Goal: Information Seeking & Learning: Learn about a topic

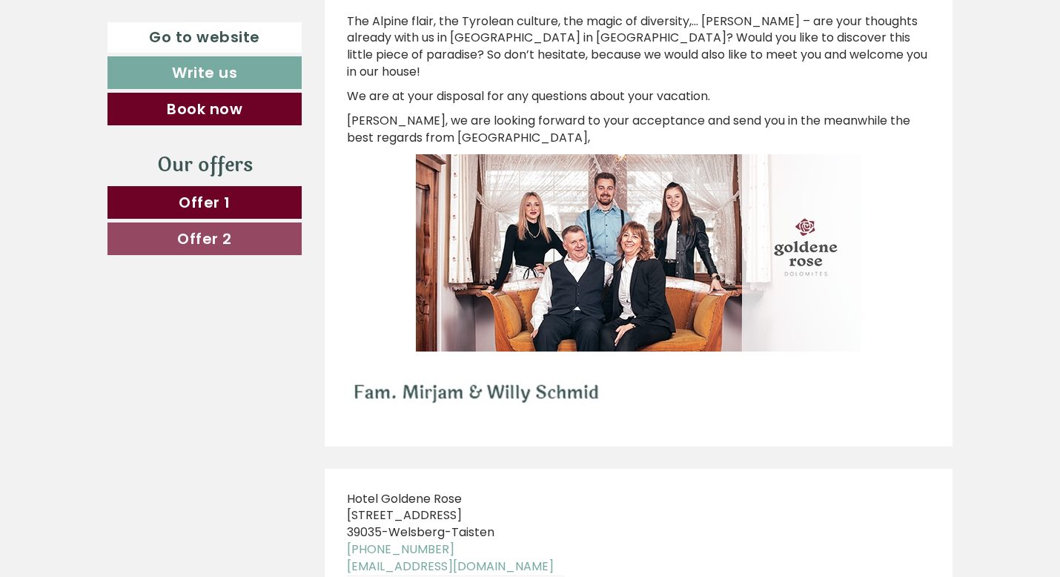
scroll to position [7849, 0]
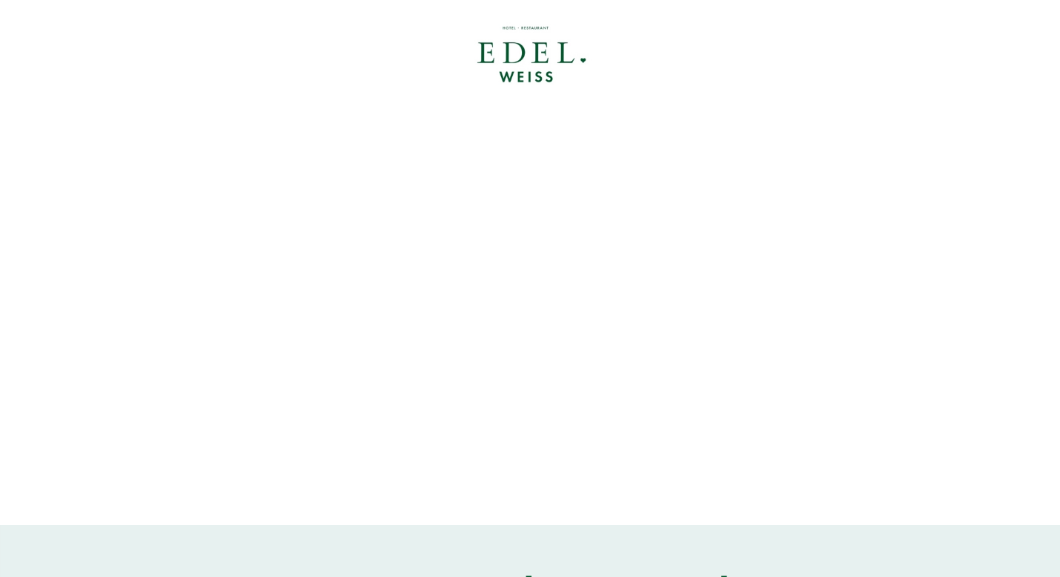
click at [543, 56] on div at bounding box center [530, 55] width 831 height 96
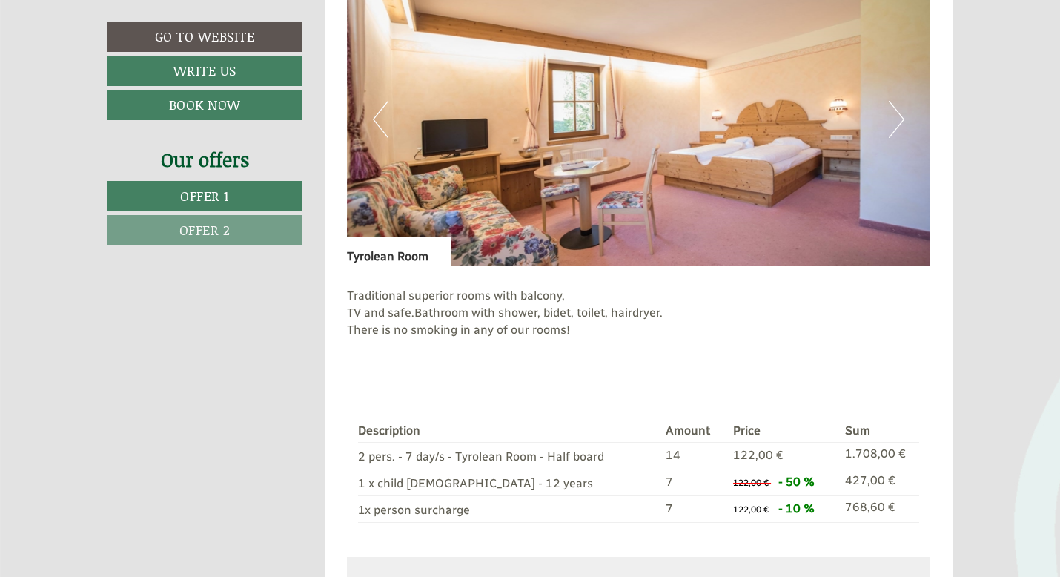
scroll to position [337, 0]
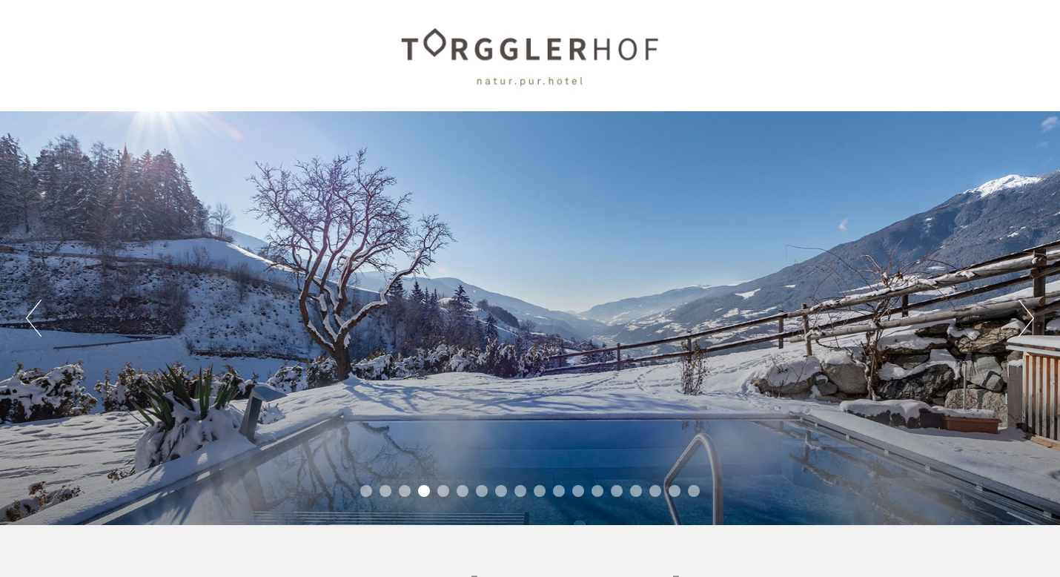
click at [1023, 313] on button "Next" at bounding box center [1027, 318] width 16 height 37
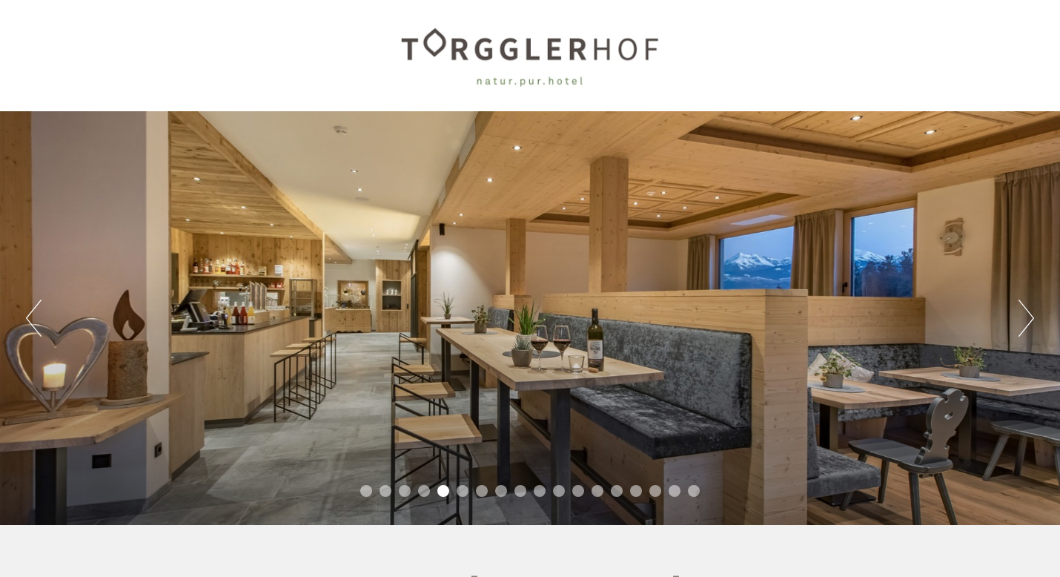
click at [1023, 313] on button "Next" at bounding box center [1027, 318] width 16 height 37
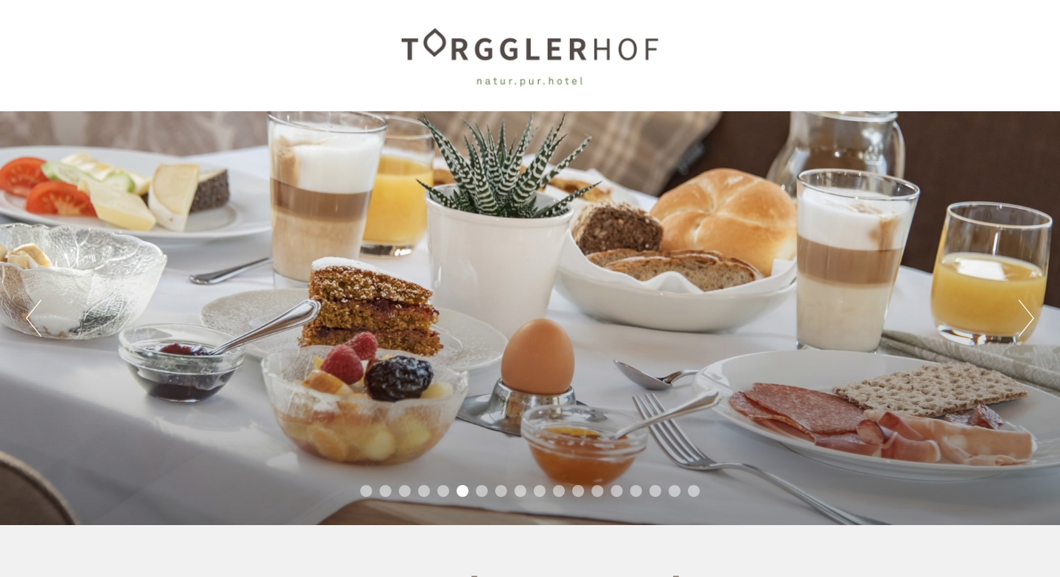
click at [1023, 313] on button "Next" at bounding box center [1027, 318] width 16 height 37
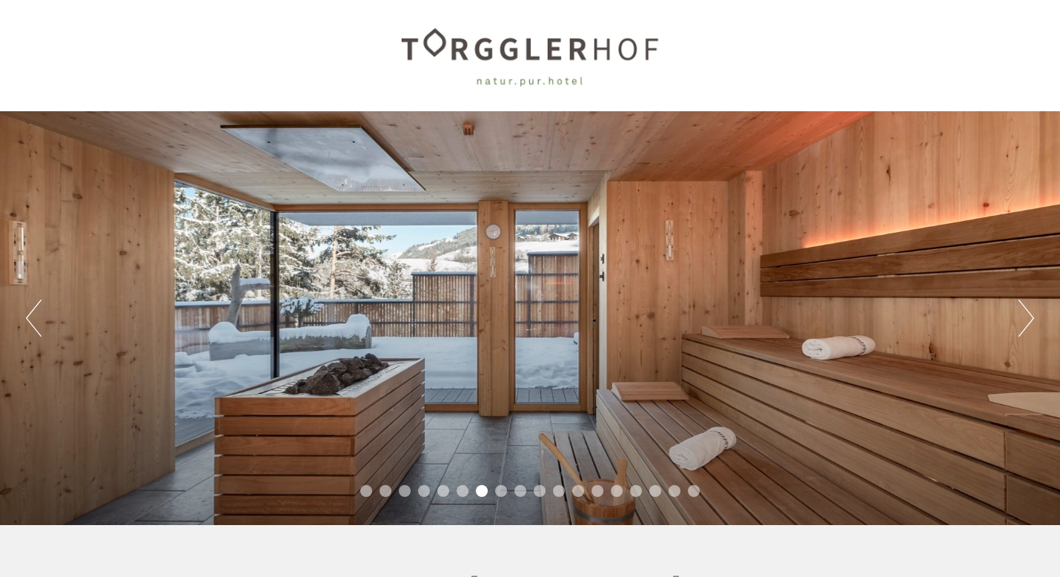
click at [1023, 313] on button "Next" at bounding box center [1027, 318] width 16 height 37
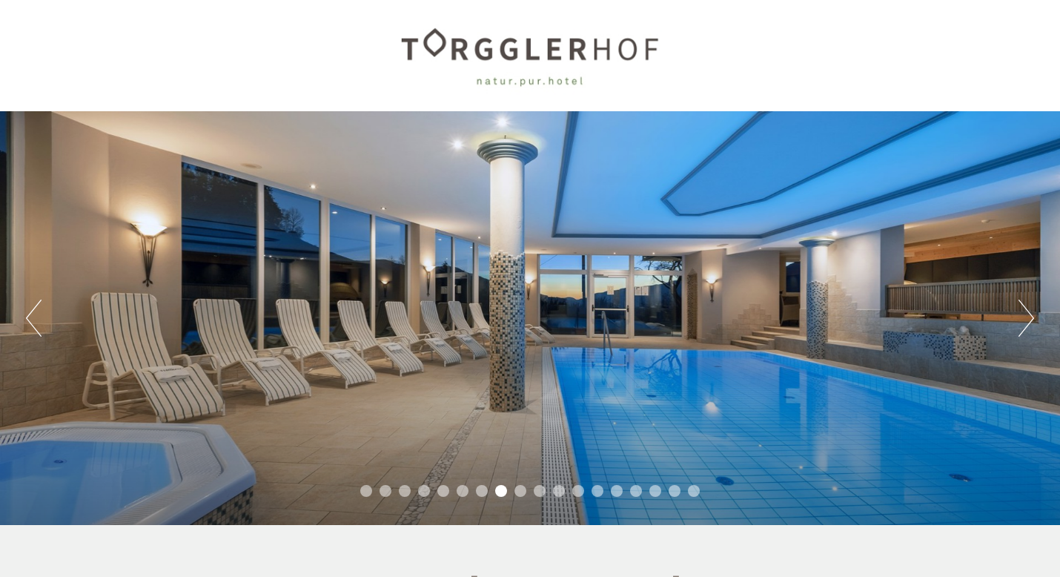
click at [1027, 320] on button "Next" at bounding box center [1027, 318] width 16 height 37
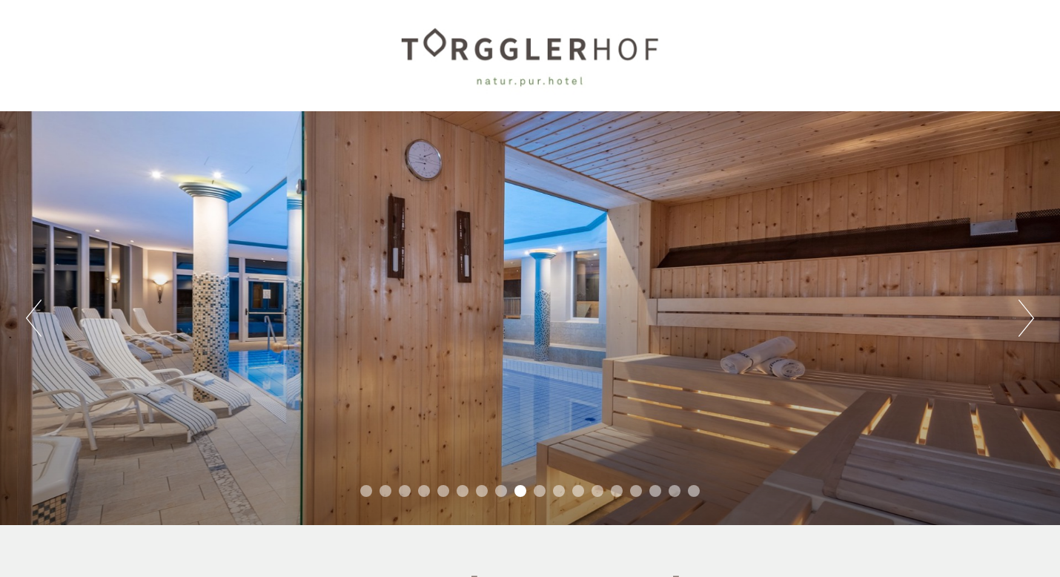
click at [1027, 320] on button "Next" at bounding box center [1027, 318] width 16 height 37
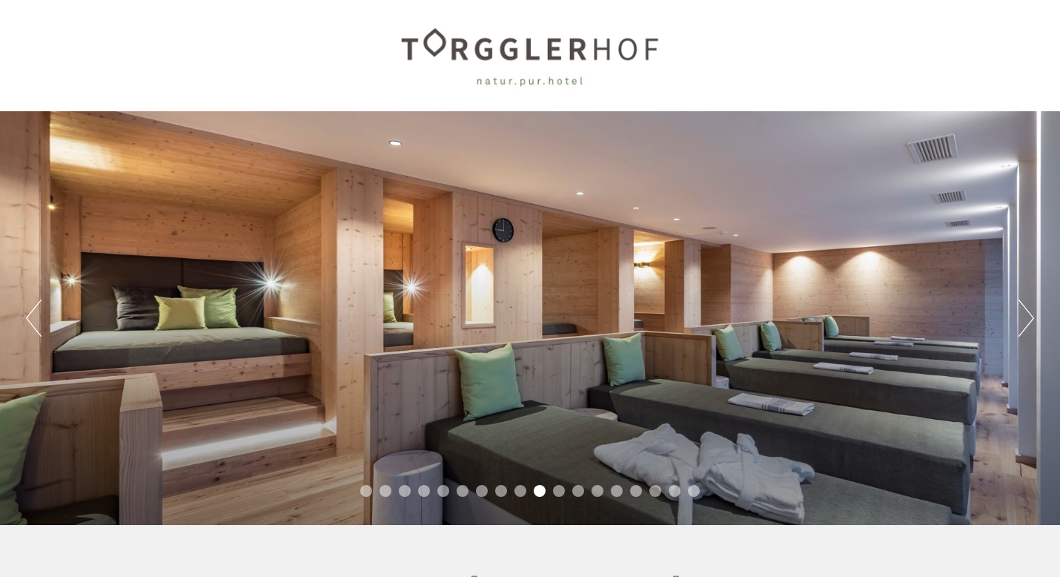
click at [1027, 320] on button "Next" at bounding box center [1027, 318] width 16 height 37
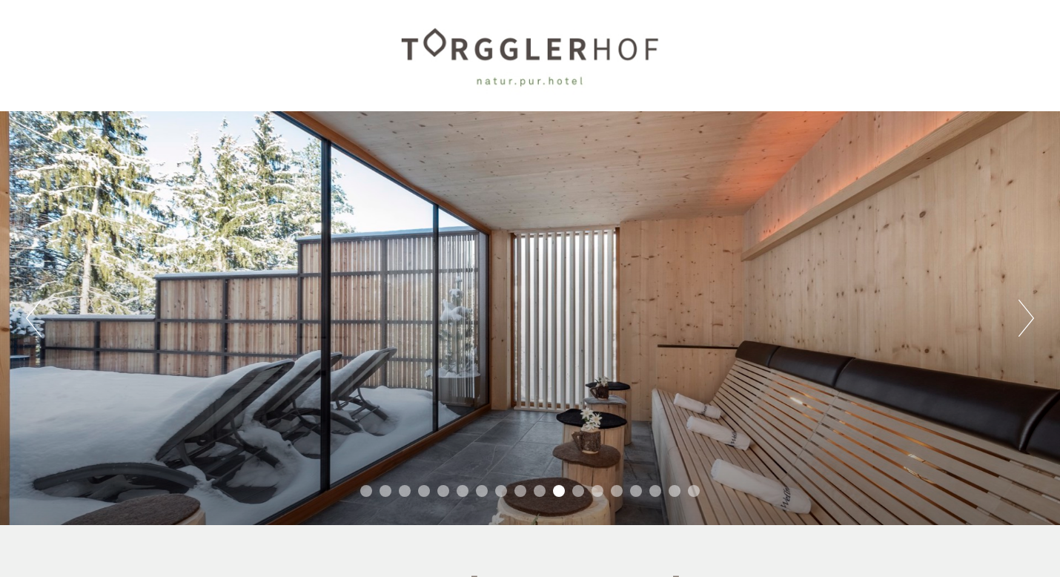
click at [1027, 320] on button "Next" at bounding box center [1027, 318] width 16 height 37
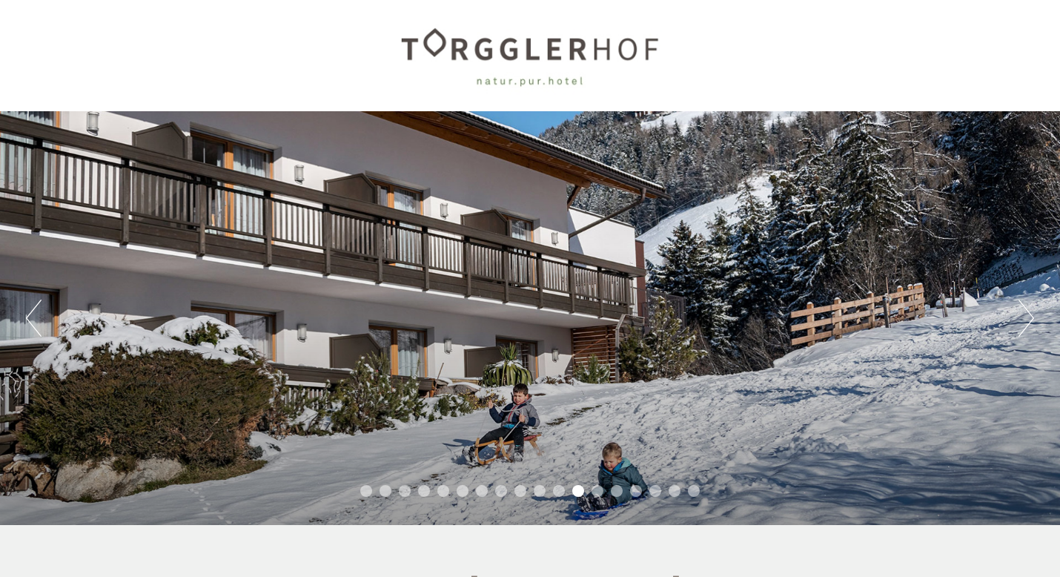
click at [1027, 320] on button "Next" at bounding box center [1027, 318] width 16 height 37
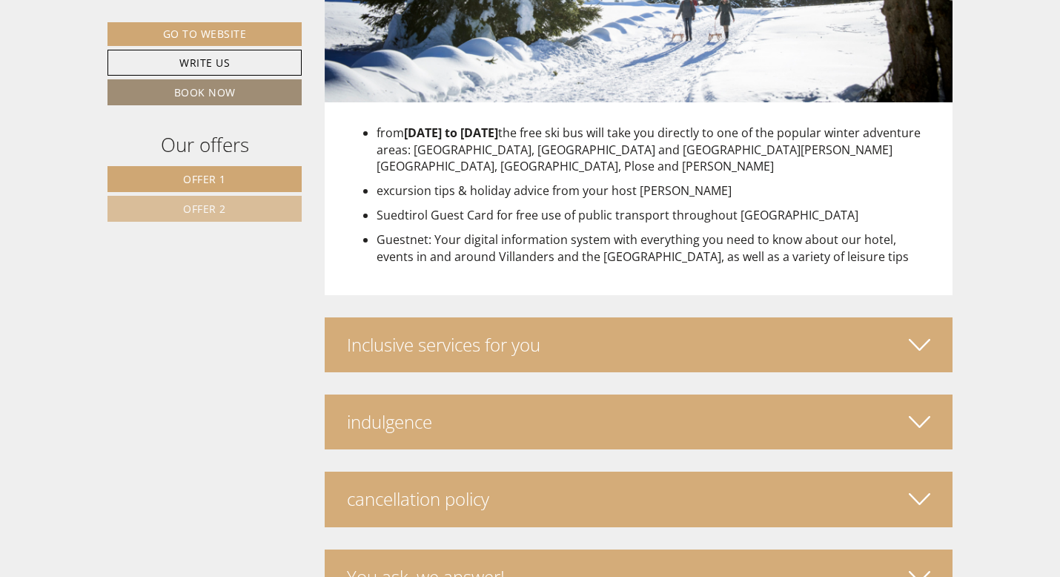
scroll to position [3608, 0]
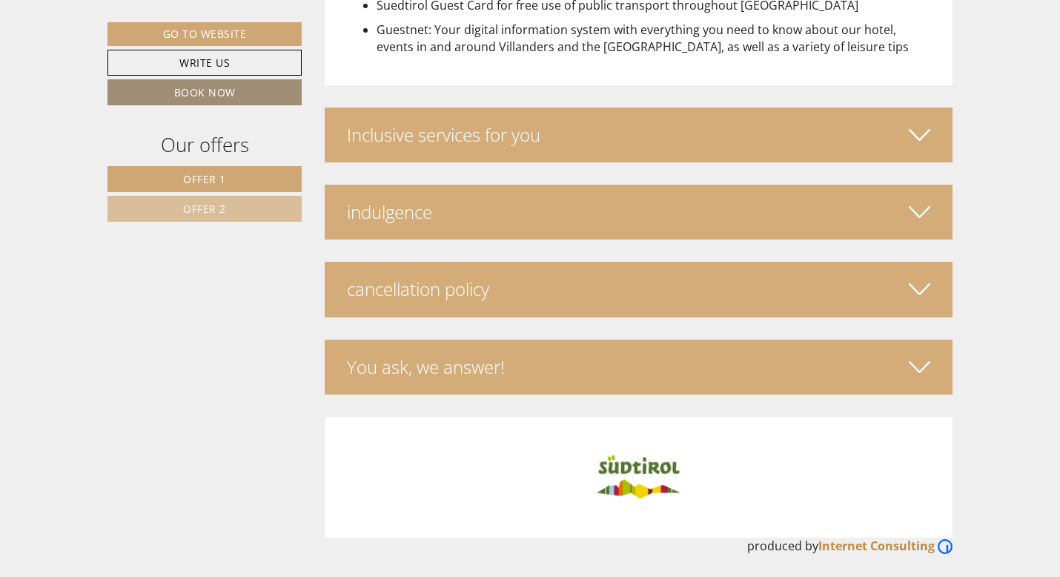
click at [774, 137] on div "Inclusive services for you" at bounding box center [639, 135] width 629 height 55
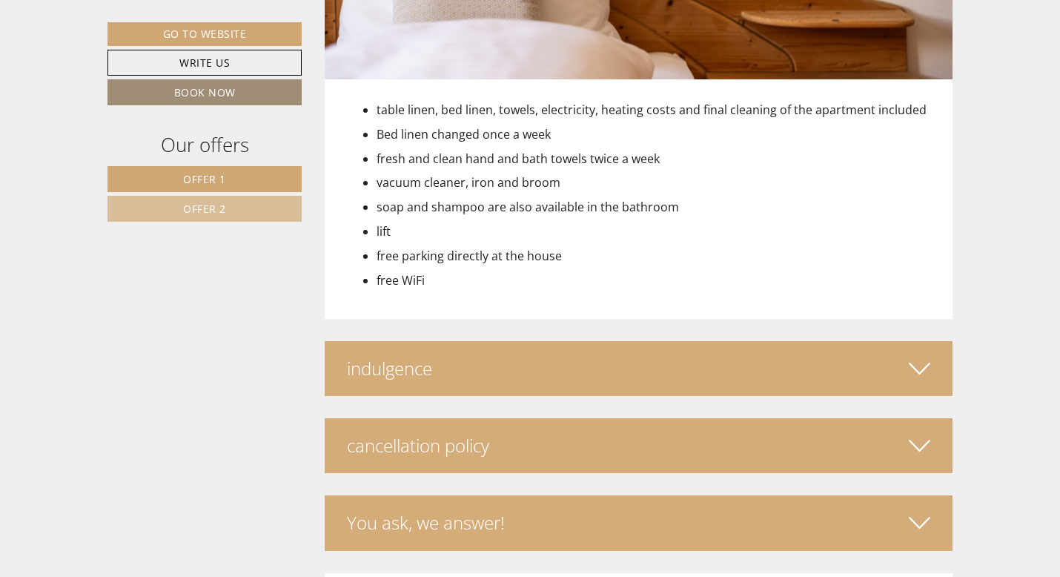
scroll to position [4161, 0]
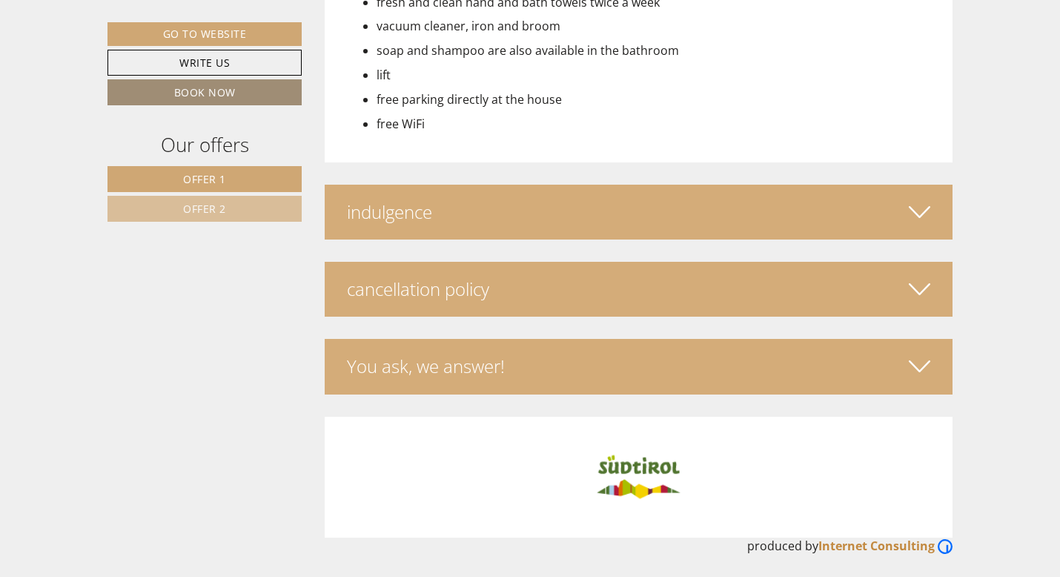
click at [885, 264] on div "cancellation policy" at bounding box center [639, 289] width 629 height 55
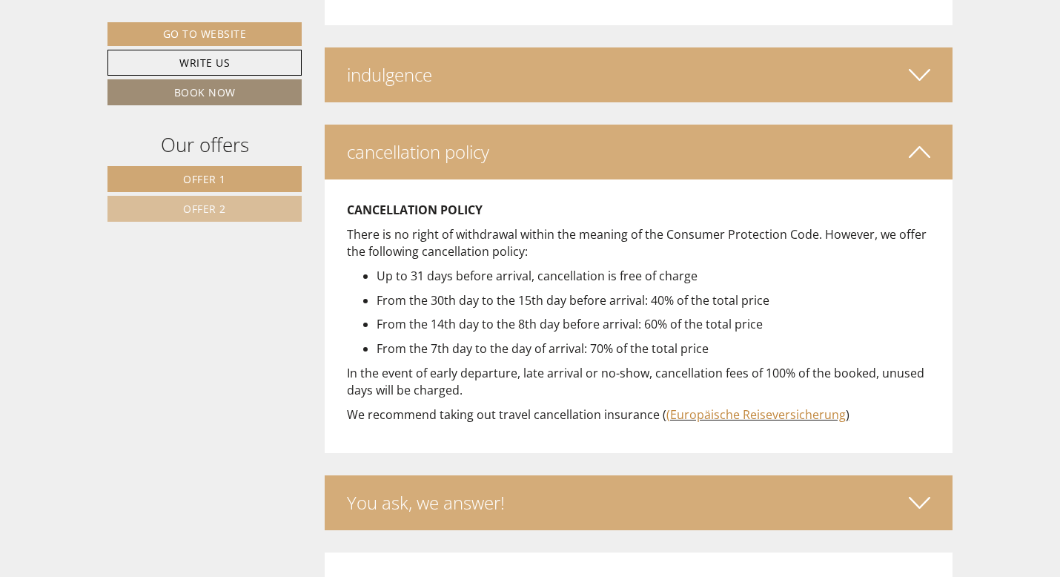
scroll to position [4435, 0]
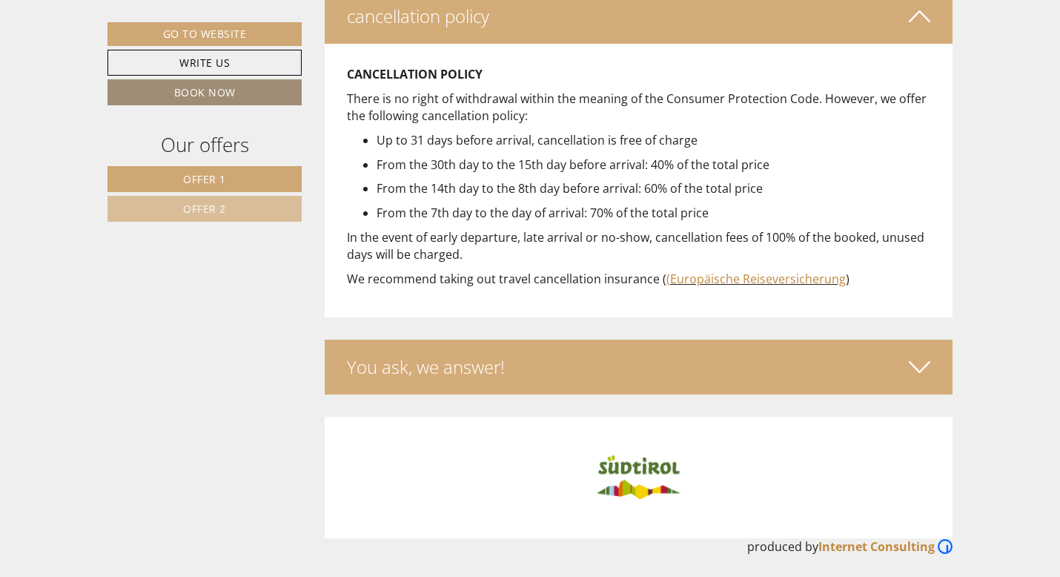
click at [854, 371] on div "You ask, we answer!" at bounding box center [639, 367] width 629 height 55
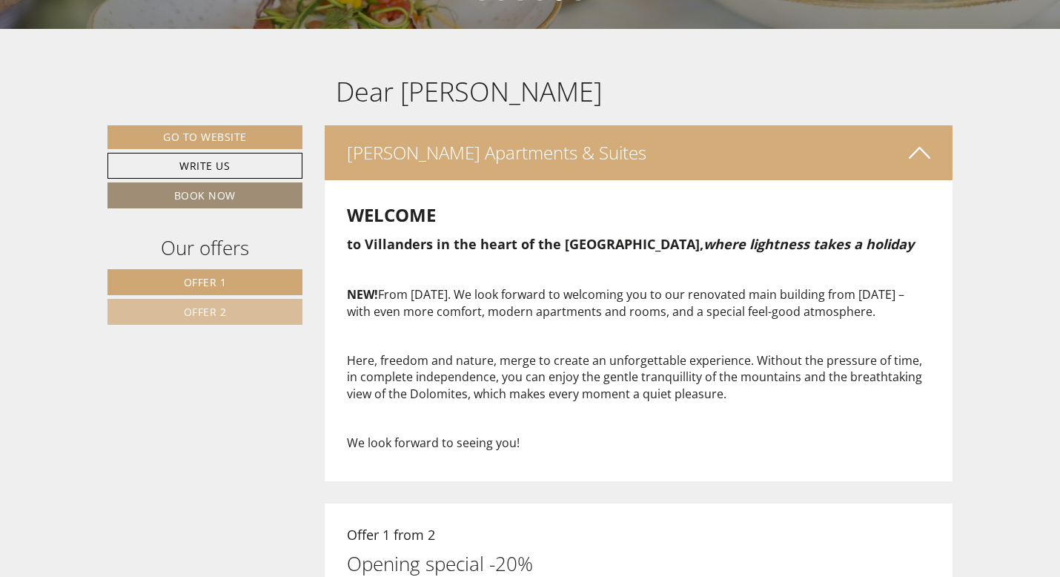
scroll to position [418, 0]
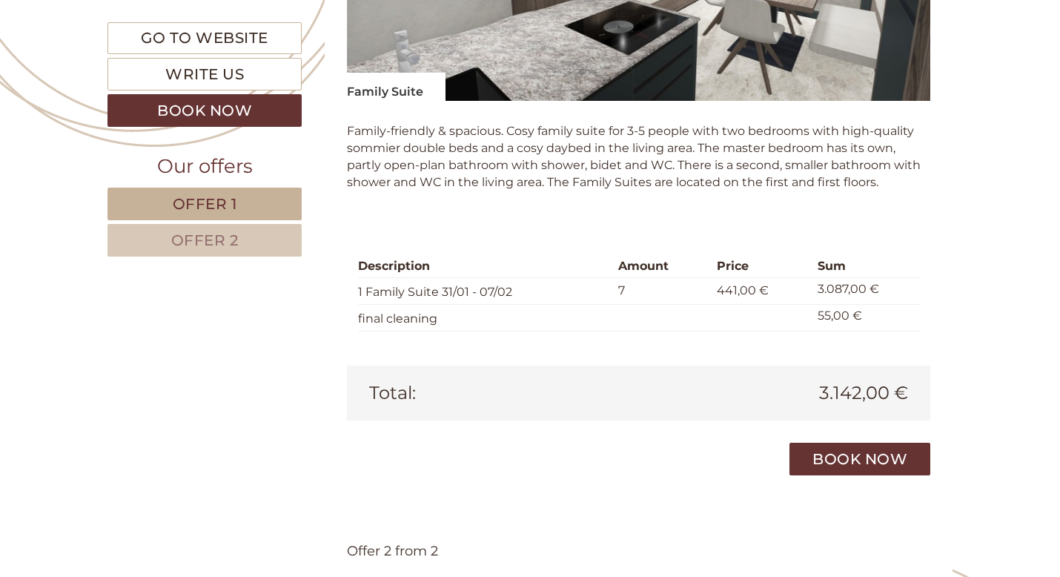
scroll to position [1238, 0]
